Goal: Information Seeking & Learning: Learn about a topic

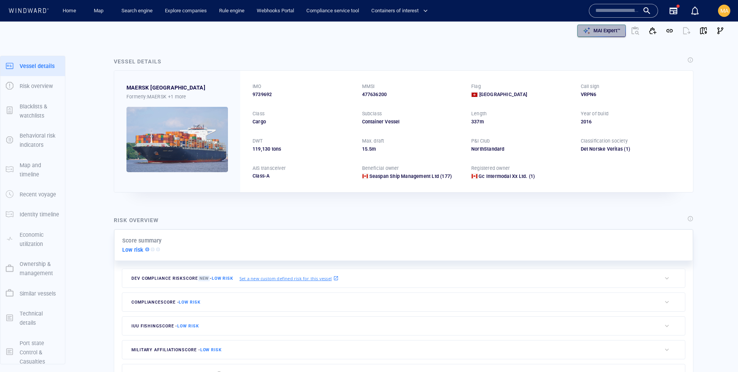
click at [586, 30] on icon "button" at bounding box center [586, 30] width 7 height 7
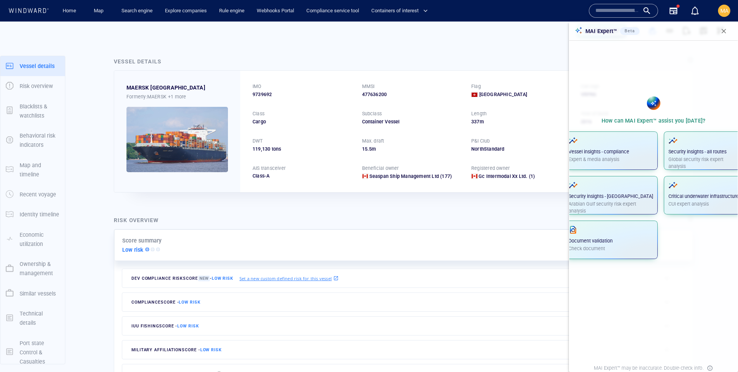
click at [728, 31] on button "button" at bounding box center [724, 31] width 17 height 17
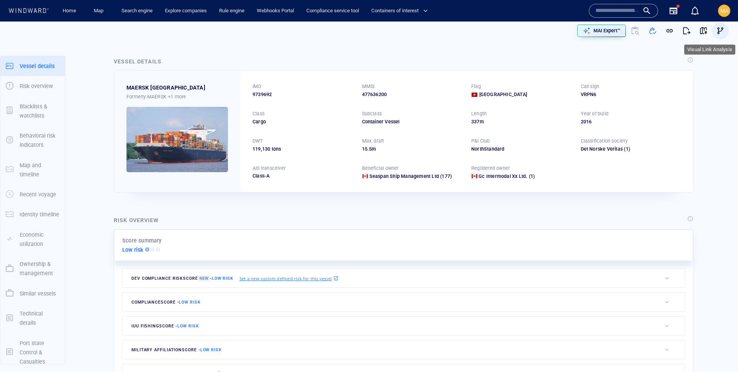
click at [726, 35] on button "button" at bounding box center [720, 30] width 17 height 17
click at [580, 26] on button "MAI Expert™" at bounding box center [601, 31] width 48 height 12
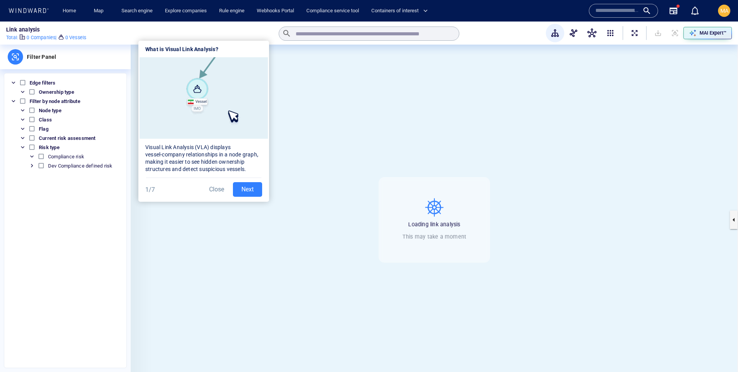
scroll to position [4, 0]
